Goal: Task Accomplishment & Management: Complete application form

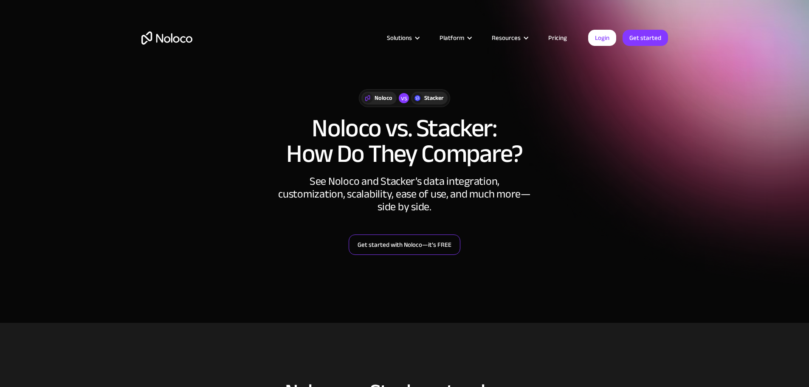
click at [380, 242] on link "Get started with Noloco—it’s FREE" at bounding box center [405, 245] width 112 height 20
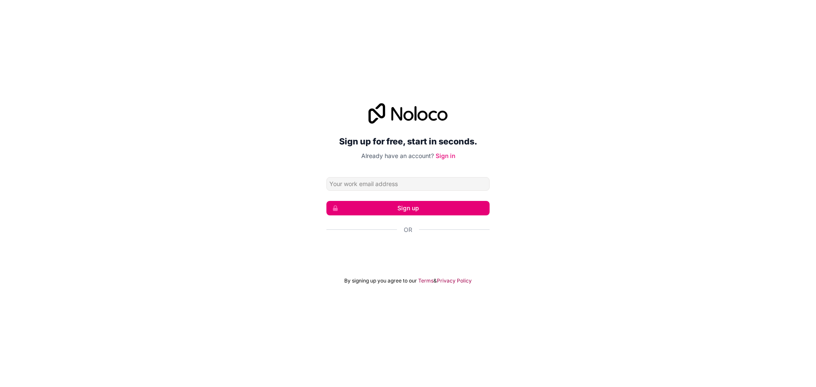
click at [336, 181] on input "Email address" at bounding box center [407, 184] width 163 height 14
type input "[EMAIL_ADDRESS][DOMAIN_NAME]"
click at [372, 205] on button "Sign up" at bounding box center [407, 208] width 163 height 14
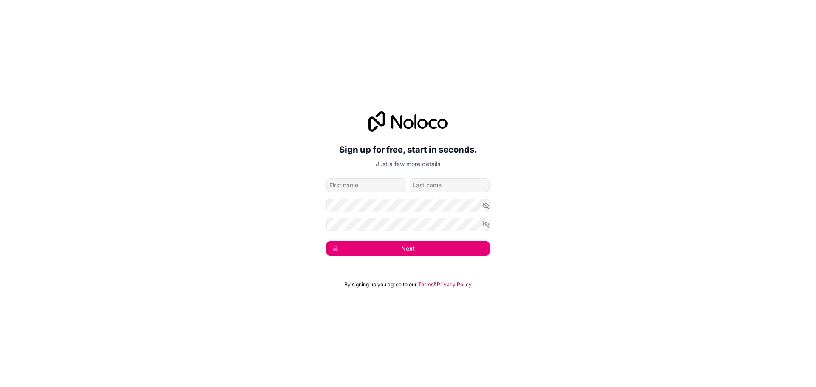
click at [356, 184] on input "given-name" at bounding box center [366, 185] width 80 height 14
type input "fgdf"
click at [446, 186] on input "family-name" at bounding box center [450, 185] width 80 height 14
type input "dfd"
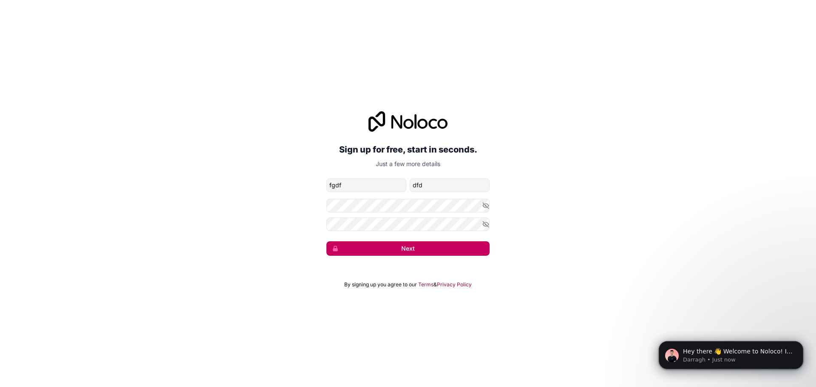
click at [380, 245] on button "Next" at bounding box center [407, 248] width 163 height 14
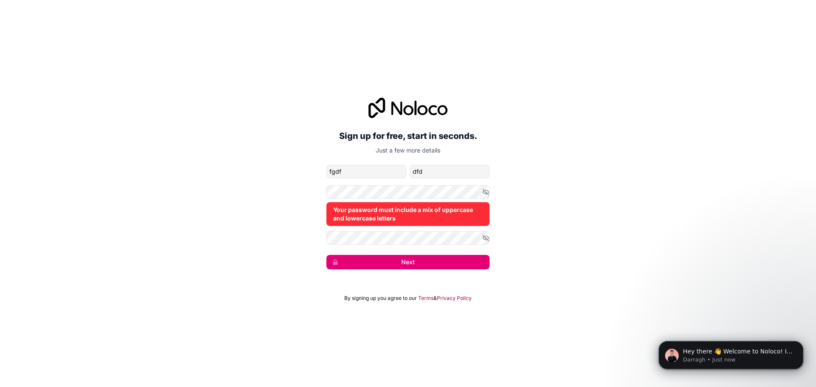
click at [289, 205] on div "Sign up for free, start in seconds. Just a few more details [EMAIL_ADDRESS][DOM…" at bounding box center [408, 183] width 816 height 195
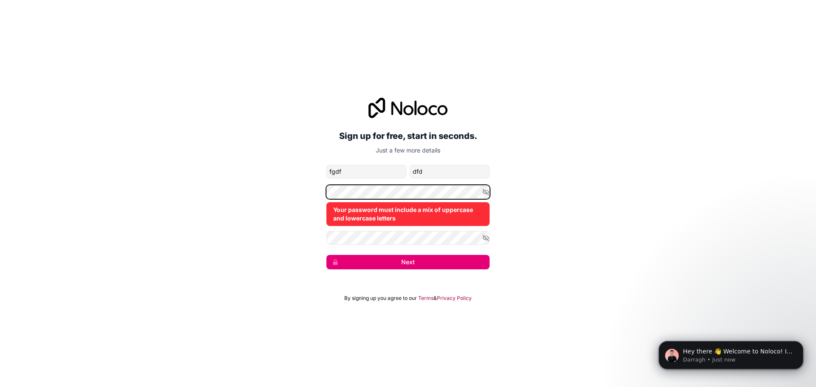
click at [295, 184] on div "Sign up for free, start in seconds. Just a few more details [EMAIL_ADDRESS][DOM…" at bounding box center [408, 183] width 816 height 195
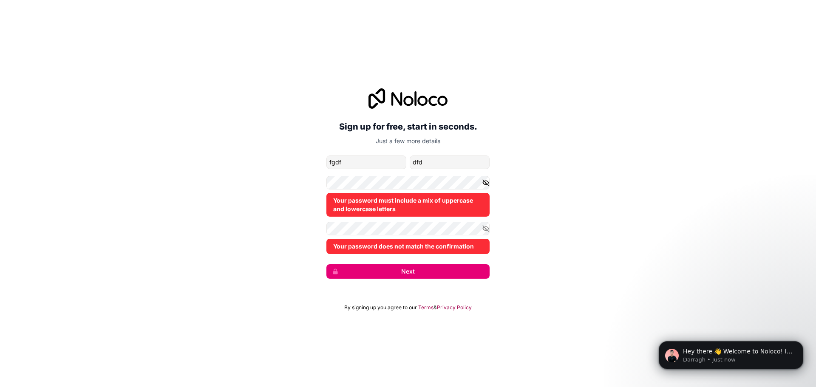
click at [483, 186] on icon "button" at bounding box center [486, 183] width 8 height 8
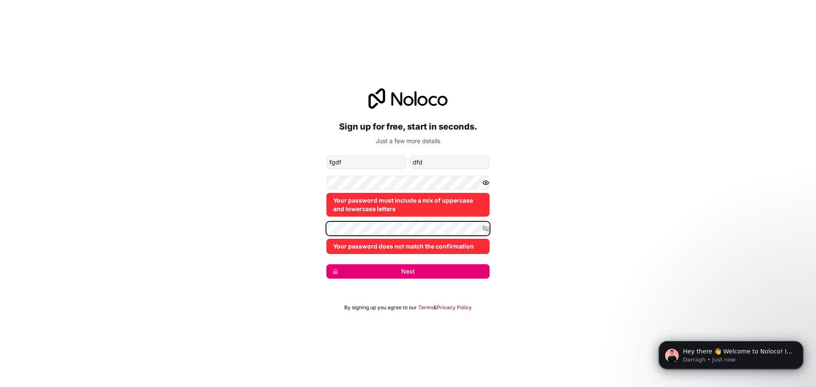
click at [298, 218] on div "Sign up for free, start in seconds. Just a few more details [EMAIL_ADDRESS][DOM…" at bounding box center [408, 183] width 816 height 214
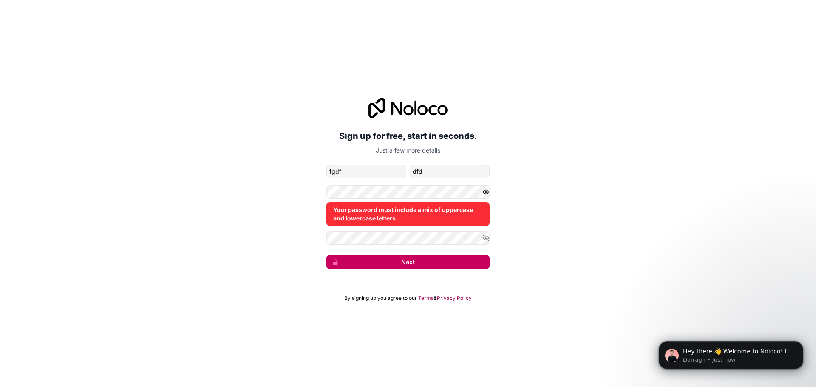
click at [367, 265] on button "Next" at bounding box center [407, 262] width 163 height 14
click at [402, 262] on button "Next" at bounding box center [407, 262] width 163 height 14
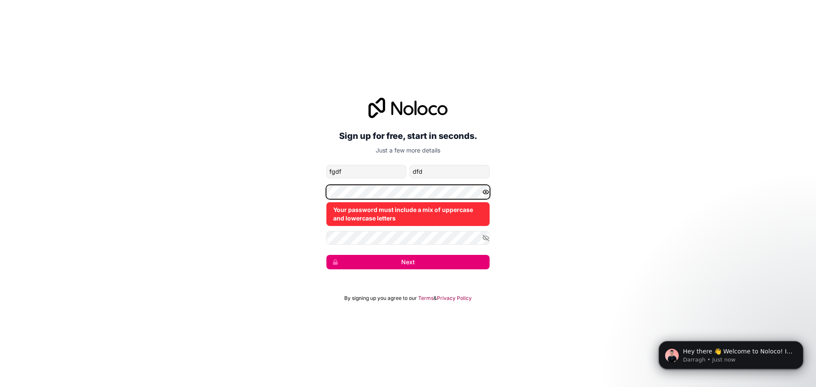
click at [280, 178] on div "Sign up for free, start in seconds. Just a few more details [EMAIL_ADDRESS][DOM…" at bounding box center [408, 183] width 816 height 195
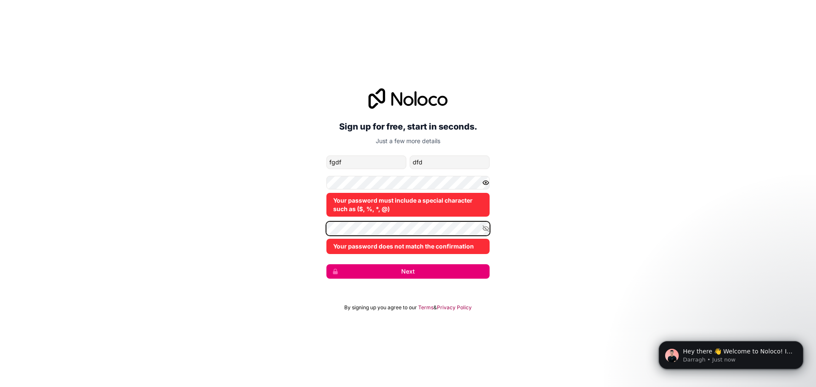
click at [300, 215] on div "Sign up for free, start in seconds. Just a few more details [EMAIL_ADDRESS][DOM…" at bounding box center [408, 183] width 816 height 214
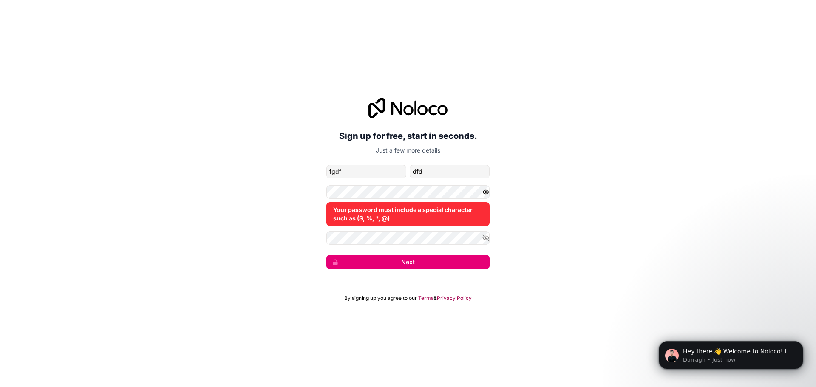
click at [368, 271] on div "Sign up for free, start in seconds. Just a few more details [EMAIL_ADDRESS][DOM…" at bounding box center [408, 183] width 816 height 195
click at [369, 260] on button "Next" at bounding box center [407, 262] width 163 height 14
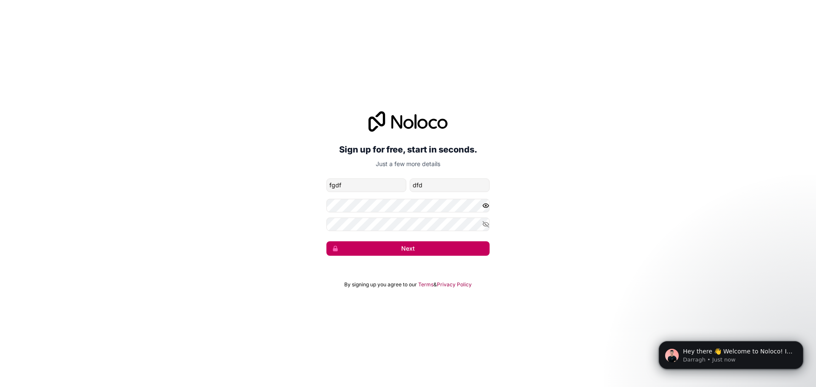
click at [367, 251] on button "Next" at bounding box center [407, 248] width 163 height 14
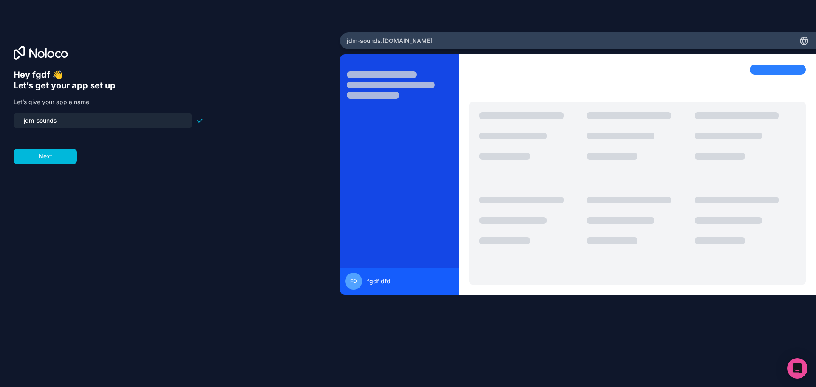
click at [88, 145] on form "jdm-sounds Next" at bounding box center [109, 138] width 190 height 51
click at [63, 155] on button "Next" at bounding box center [45, 156] width 63 height 15
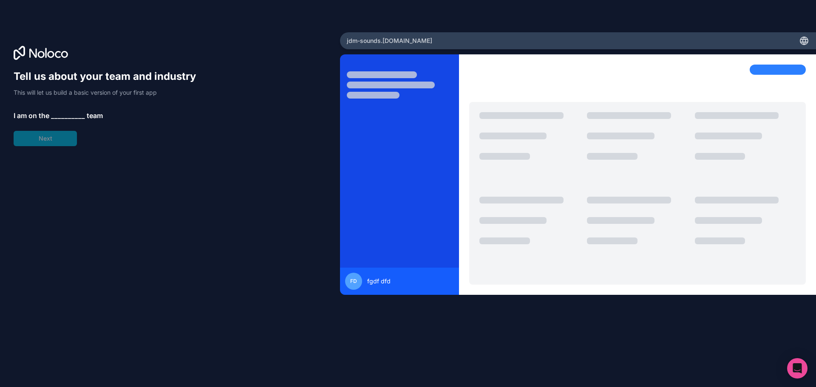
click at [48, 147] on div "Tell us about your team and industry This will let us build a basic version of …" at bounding box center [170, 205] width 313 height 271
click at [64, 113] on span "__________" at bounding box center [68, 115] width 34 height 10
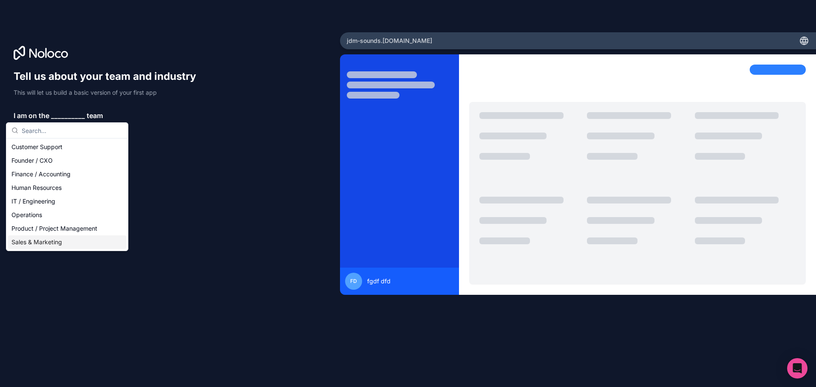
click at [55, 238] on div "Sales & Marketing" at bounding box center [67, 242] width 118 height 14
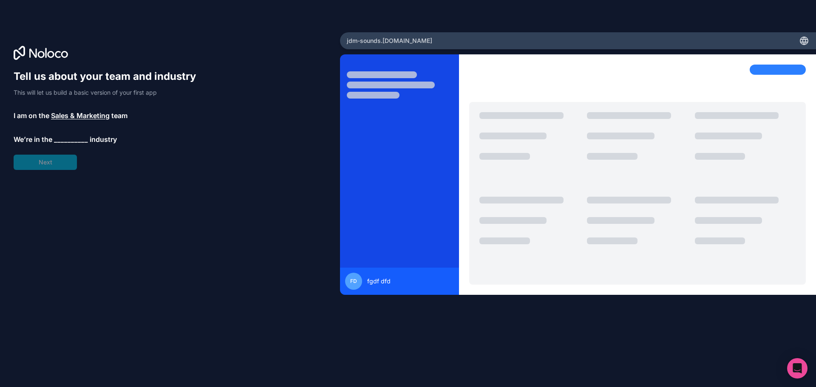
click at [64, 138] on span "__________" at bounding box center [71, 139] width 34 height 10
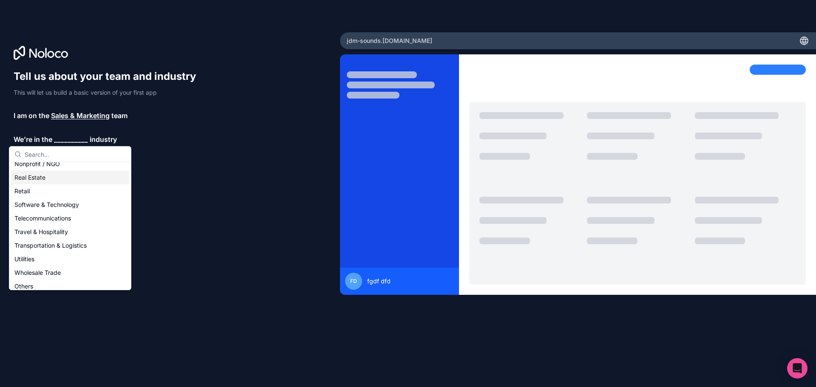
scroll to position [175, 0]
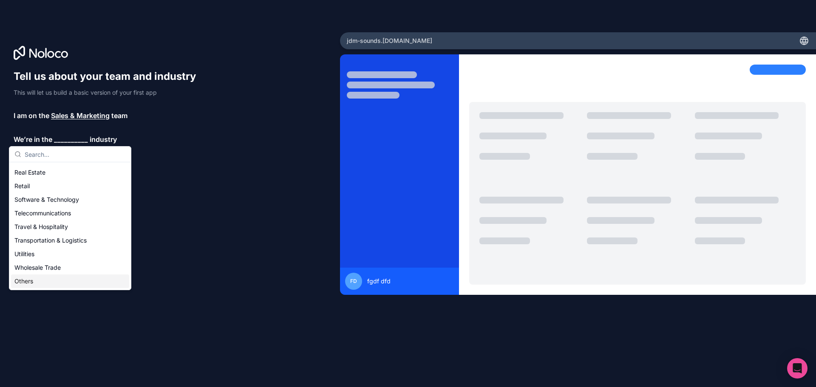
click at [31, 278] on div "Others" at bounding box center [70, 281] width 118 height 14
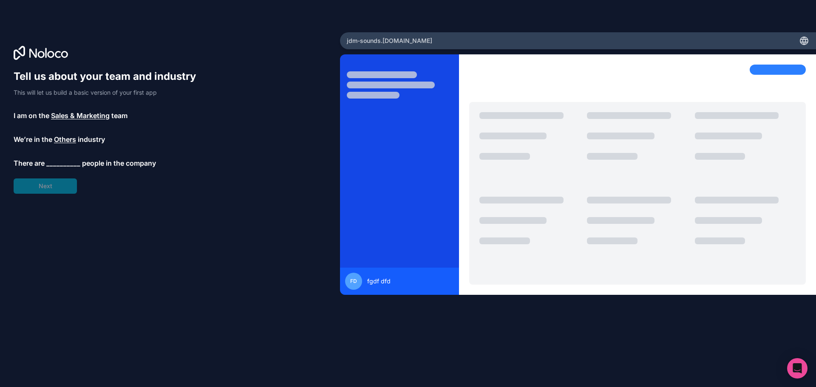
click at [62, 160] on span "__________" at bounding box center [63, 163] width 34 height 10
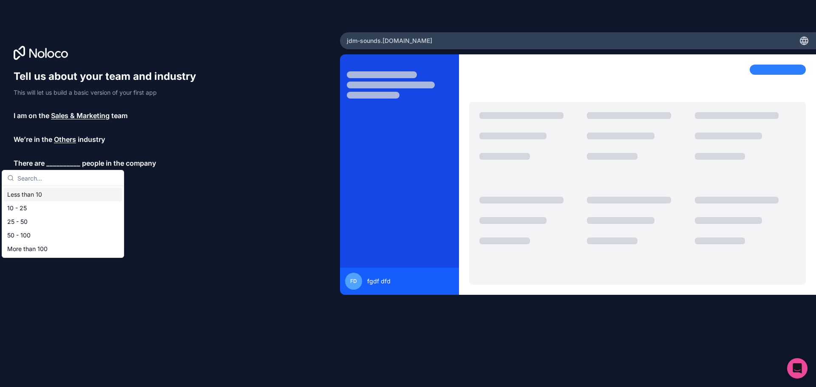
click at [41, 192] on div "Less than 10" at bounding box center [63, 195] width 118 height 14
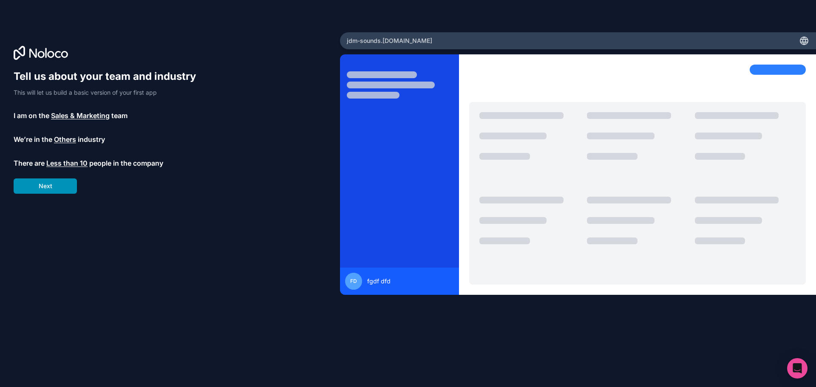
click at [51, 184] on button "Next" at bounding box center [45, 185] width 63 height 15
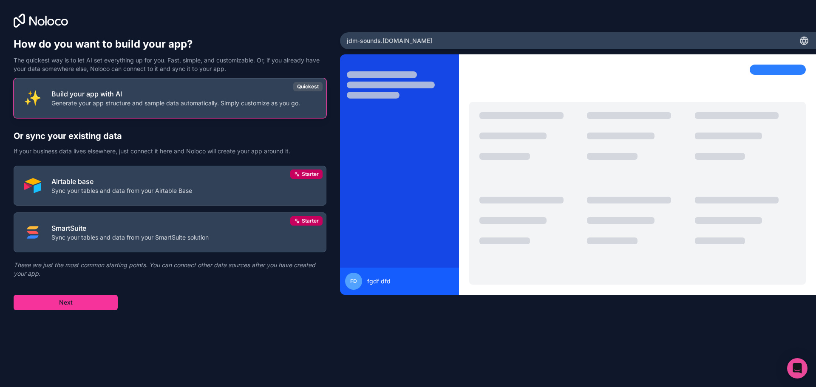
click at [197, 105] on p "Generate your app structure and sample data automatically. Simply customize as …" at bounding box center [175, 103] width 249 height 8
click at [76, 294] on div "Build your app with AI Generate your app structure and sample data automaticall…" at bounding box center [170, 195] width 313 height 230
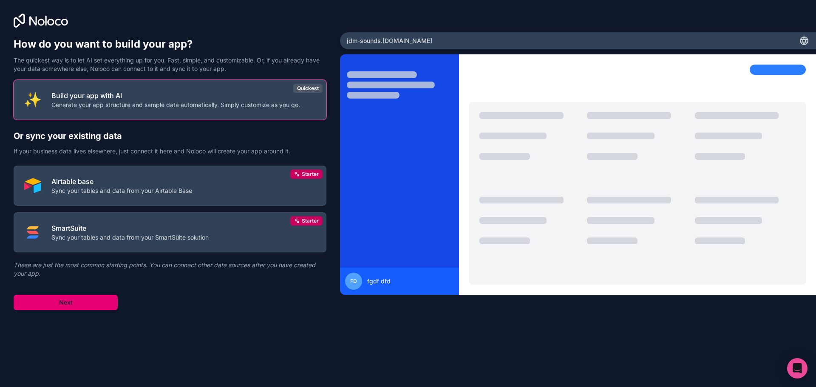
click at [76, 297] on button "Next" at bounding box center [66, 302] width 104 height 15
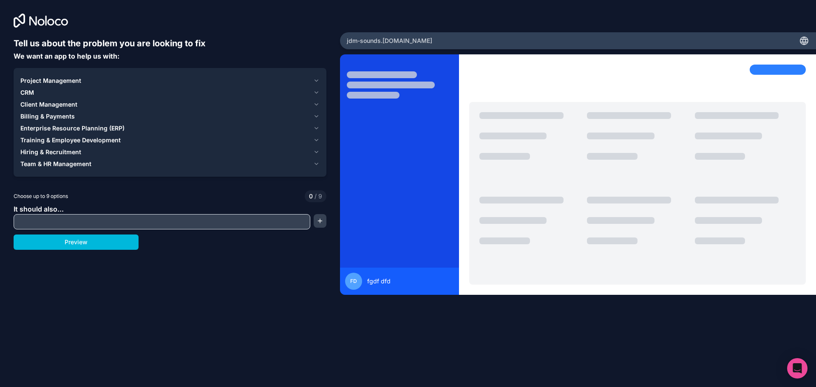
click at [32, 90] on span "CRM" at bounding box center [27, 92] width 14 height 8
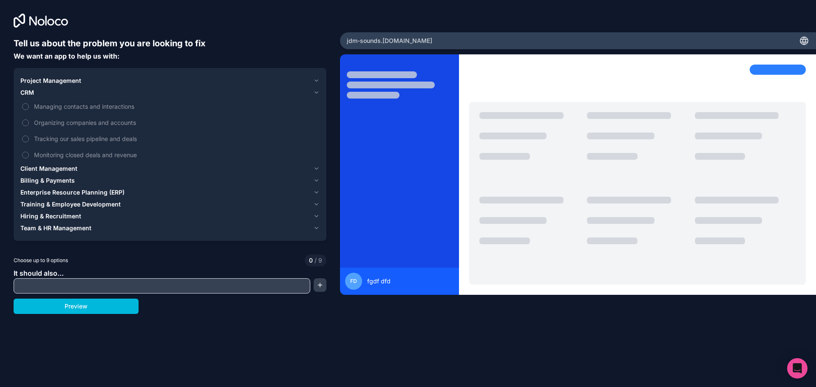
click at [51, 137] on span "Tracking our sales pipeline and deals" at bounding box center [176, 138] width 284 height 9
click at [29, 137] on button "Tracking our sales pipeline and deals" at bounding box center [25, 139] width 7 height 7
click at [50, 136] on span "Tracking our sales pipeline and deals" at bounding box center [176, 138] width 284 height 9
click at [29, 136] on button "Tracking our sales pipeline and deals" at bounding box center [25, 139] width 7 height 7
click at [29, 106] on label "Managing contacts and interactions" at bounding box center [169, 107] width 299 height 16
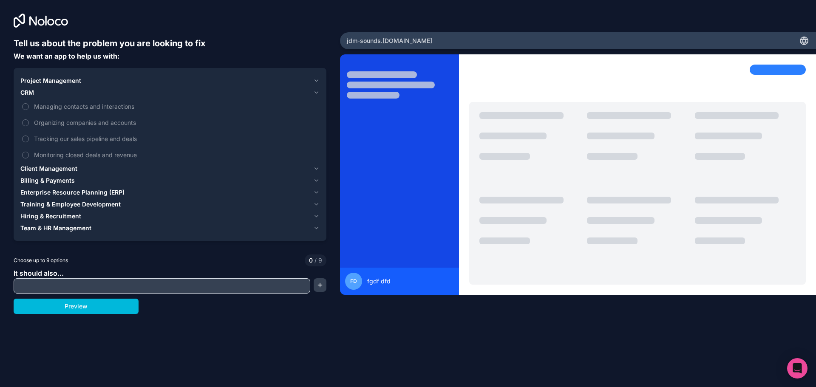
click at [29, 106] on button "Managing contacts and interactions" at bounding box center [25, 106] width 7 height 7
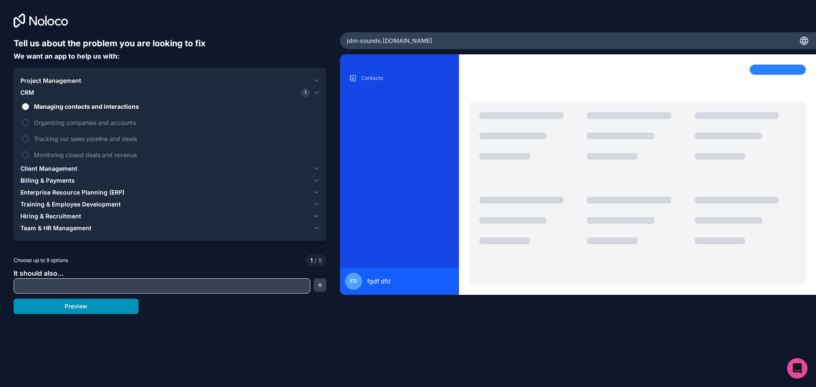
click at [99, 303] on button "Preview" at bounding box center [76, 306] width 125 height 15
click at [26, 155] on button "Monitoring closed deals and revenue" at bounding box center [25, 155] width 7 height 7
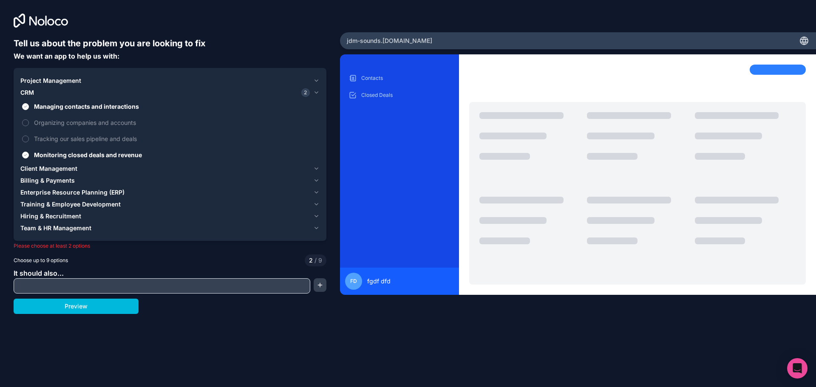
click at [84, 298] on div "Tell us about the problem you are looking to fix We want an app to help us with…" at bounding box center [170, 175] width 313 height 277
click at [85, 304] on button "Preview" at bounding box center [76, 306] width 125 height 15
